Goal: Find specific page/section: Find specific page/section

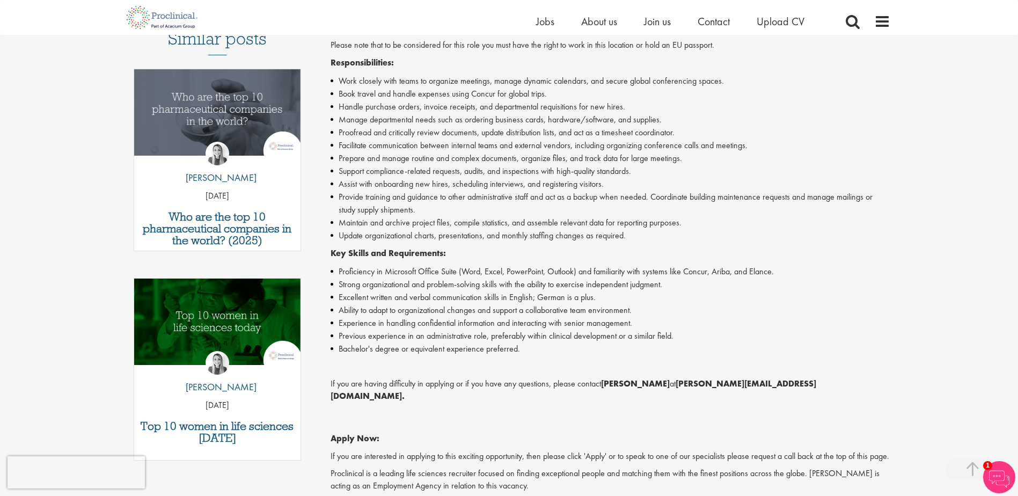
scroll to position [322, 0]
click at [771, 297] on li "Excellent written and verbal communication skills in English; German is a plus." at bounding box center [611, 296] width 560 height 13
click at [258, 34] on div "Home Jobs About us Join us Contact Upload CV" at bounding box center [505, 17] width 770 height 35
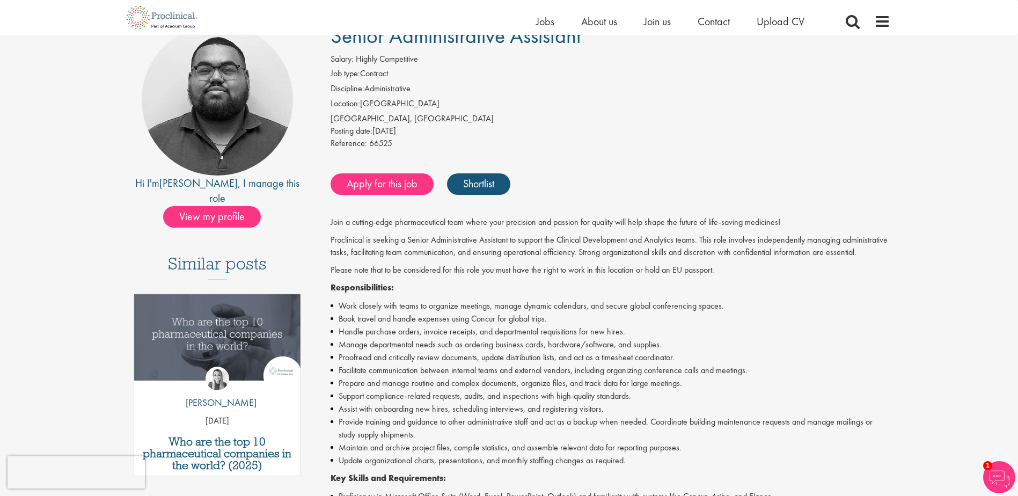
scroll to position [0, 0]
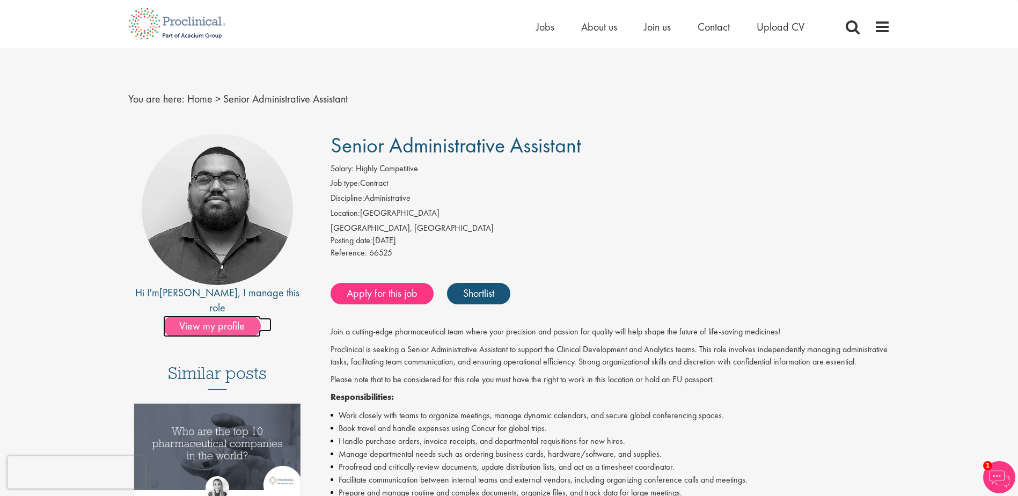
click at [207, 316] on span "View my profile" at bounding box center [212, 326] width 98 height 21
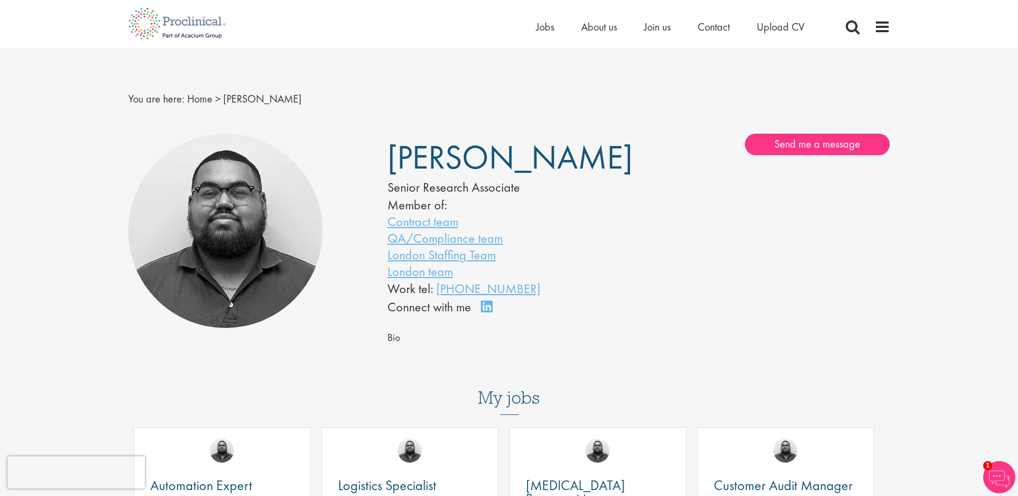
click at [726, 247] on div "[PERSON_NAME] Senior Research Associate Member of: Contract team QA/Compliance …" at bounding box center [638, 225] width 519 height 183
